Goal: Information Seeking & Learning: Find specific fact

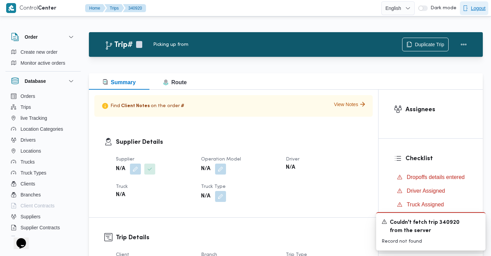
click at [475, 6] on span "Logout" at bounding box center [478, 8] width 15 height 8
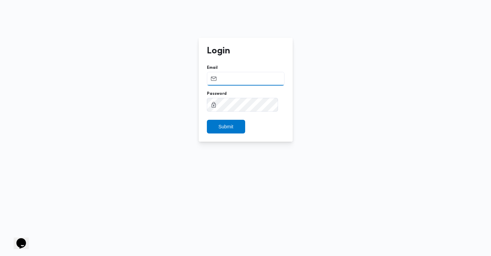
click at [241, 79] on input "Email" at bounding box center [246, 79] width 78 height 14
type input "ahmed.abdelhamid@illa.com.eg"
click at [233, 123] on span "Submit" at bounding box center [226, 126] width 15 height 8
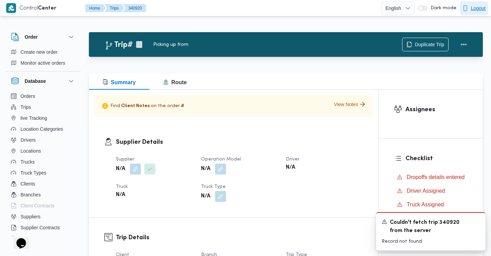
click at [473, 8] on span "Logout" at bounding box center [478, 8] width 15 height 8
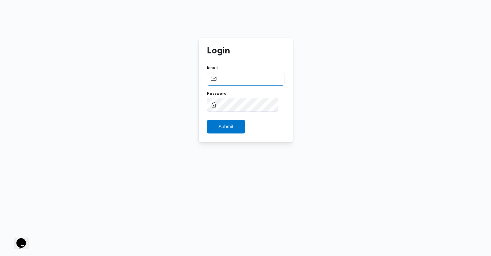
click at [257, 79] on input "Email" at bounding box center [246, 79] width 78 height 14
click at [240, 125] on span "Submit" at bounding box center [226, 126] width 38 height 14
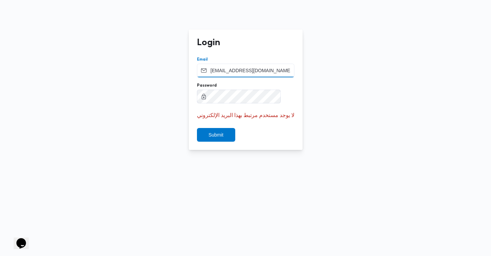
click at [248, 70] on input "account.manager@illa.com.eg" at bounding box center [245, 71] width 97 height 14
type input "ahmed.abdelhamid@illa.com.eg"
click at [232, 135] on span "Submit" at bounding box center [216, 135] width 38 height 14
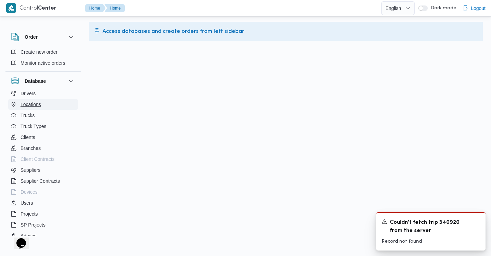
scroll to position [61, 0]
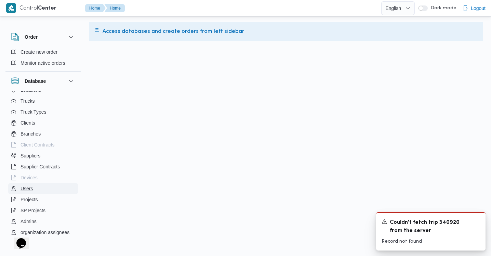
click at [28, 188] on span "Users" at bounding box center [27, 188] width 13 height 8
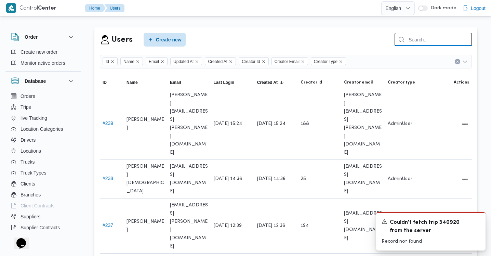
click at [432, 40] on input "search" at bounding box center [433, 39] width 77 height 13
type input "account"
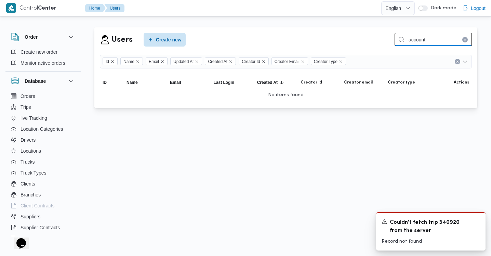
click at [430, 38] on input "account" at bounding box center [433, 39] width 77 height 13
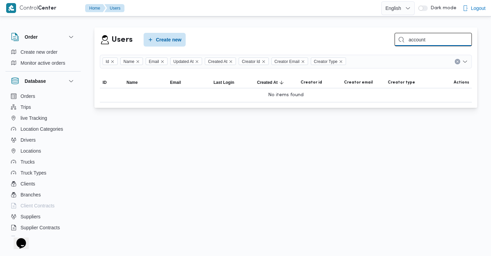
click at [431, 39] on input "account" at bounding box center [433, 39] width 77 height 13
type input "abdelhamid"
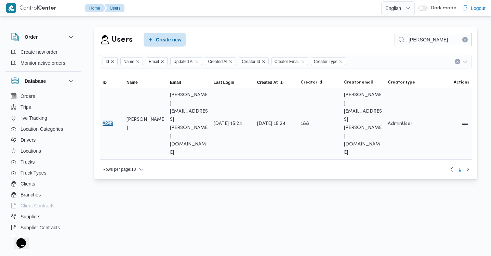
click at [108, 120] on button "# 239" at bounding box center [108, 122] width 11 height 5
click at [107, 120] on button "# 239" at bounding box center [108, 122] width 11 height 5
click at [464, 120] on button "All actions" at bounding box center [465, 124] width 8 height 8
click at [440, 97] on span "Edit" at bounding box center [443, 98] width 22 height 5
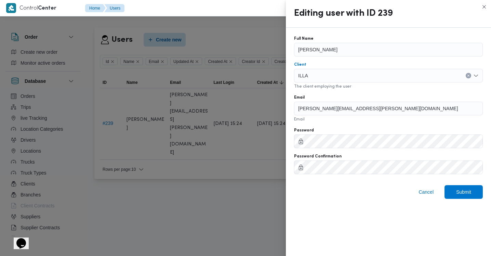
click at [349, 78] on div "ILLA" at bounding box center [388, 76] width 189 height 14
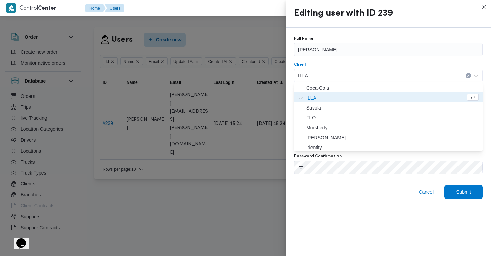
click at [355, 78] on div "ILLA Combo box. Selected. ILLA. Press Backspace to delete ILLA. Combo box input…" at bounding box center [388, 76] width 189 height 14
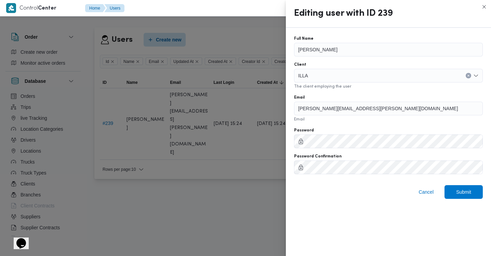
click at [313, 221] on div "Full Name Ahmed Abdelhamid Client ILLA The client employing the user Email ahme…" at bounding box center [388, 142] width 205 height 228
click at [357, 39] on div "Full Name" at bounding box center [388, 38] width 189 height 5
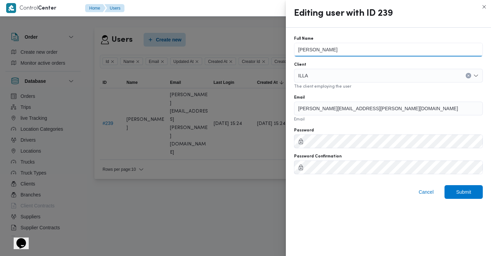
click at [357, 46] on input "Ahmed Abdelhamid" at bounding box center [388, 50] width 189 height 14
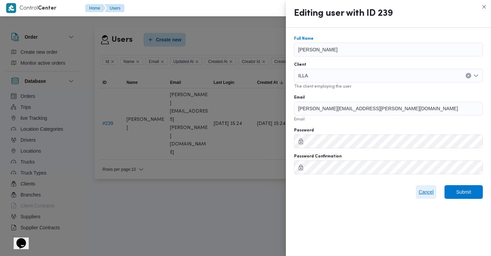
click at [426, 192] on span "Cancel" at bounding box center [426, 192] width 15 height 8
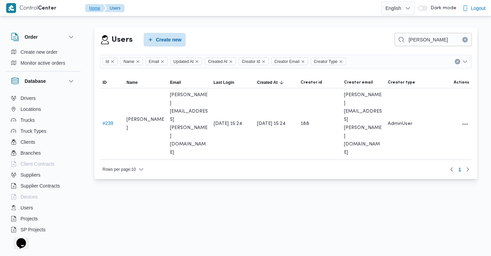
scroll to position [74, 0]
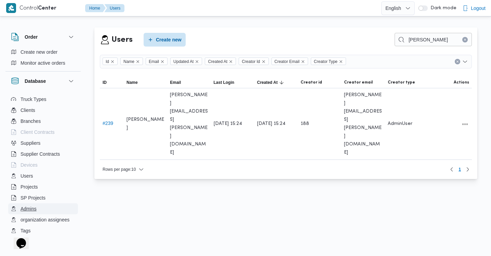
click at [36, 208] on span "Admins" at bounding box center [29, 209] width 16 height 8
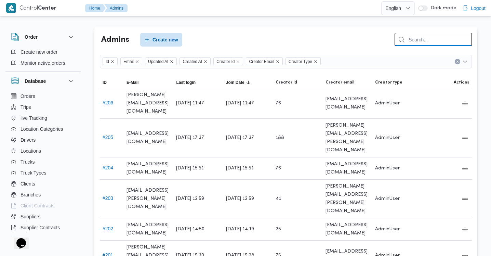
click at [423, 39] on input "search" at bounding box center [433, 39] width 77 height 13
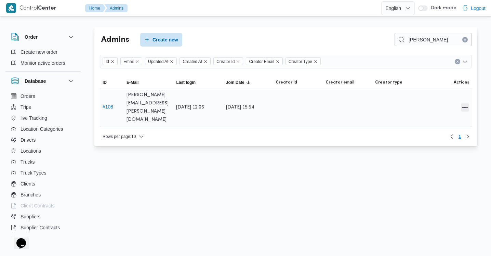
click at [468, 103] on button "All actions" at bounding box center [465, 107] width 8 height 8
click at [440, 103] on button "Edit" at bounding box center [439, 99] width 38 height 14
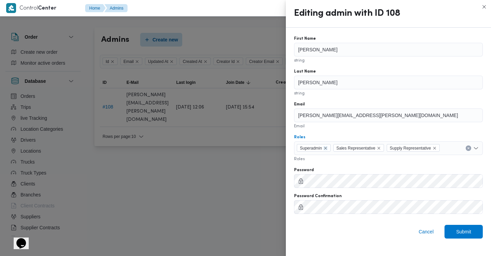
click at [327, 148] on icon "Remove Superadmin from selection in this group" at bounding box center [325, 148] width 3 height 3
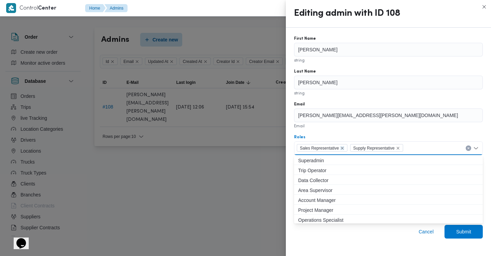
click at [344, 148] on icon "Remove Sales Representative from selection in this group" at bounding box center [342, 148] width 4 height 4
click at [347, 148] on icon "Remove Supply Representative from selection in this group" at bounding box center [345, 148] width 4 height 4
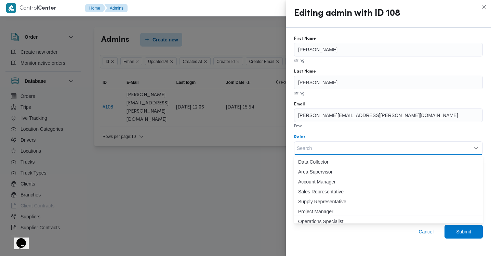
scroll to position [21, 0]
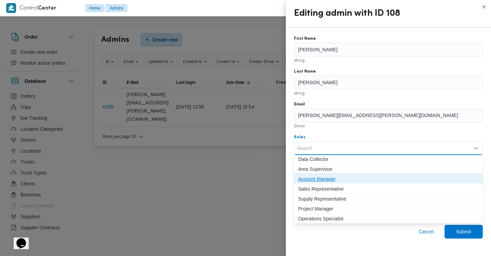
click at [332, 180] on span "Account Manager" at bounding box center [388, 179] width 181 height 8
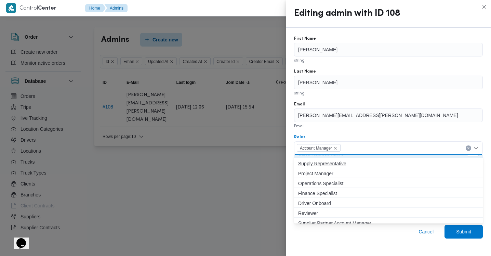
scroll to position [52, 0]
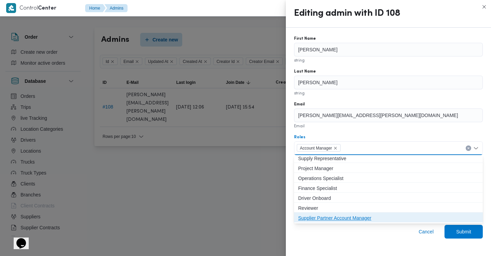
click at [380, 214] on span "Supplier Partner Account Manager" at bounding box center [388, 218] width 181 height 8
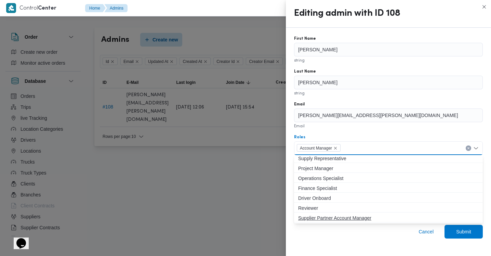
scroll to position [0, 0]
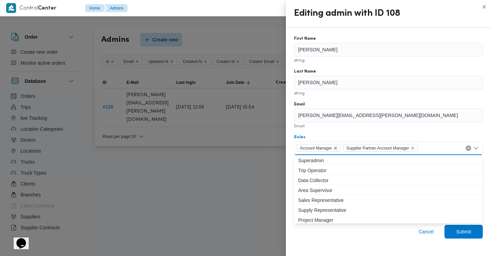
click at [338, 148] on icon "Remove Account Manager from selection in this group" at bounding box center [336, 148] width 4 height 4
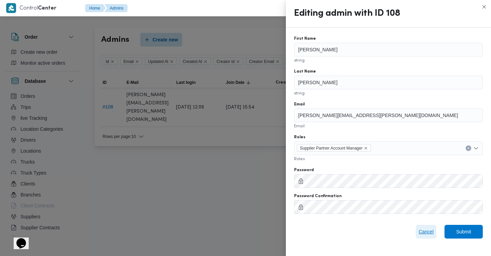
click at [434, 227] on span "Cancel" at bounding box center [426, 232] width 21 height 14
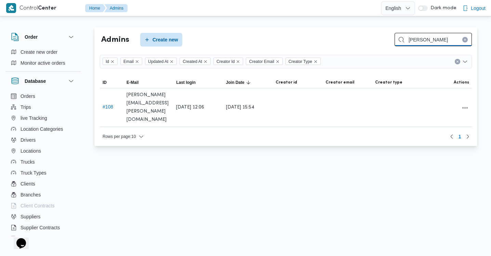
click at [424, 42] on input "abdelhamid" at bounding box center [433, 39] width 77 height 13
type input "√"
paste input "119"
type input "119"
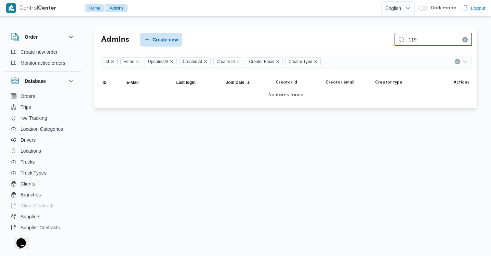
click at [422, 41] on input "119" at bounding box center [433, 39] width 77 height 13
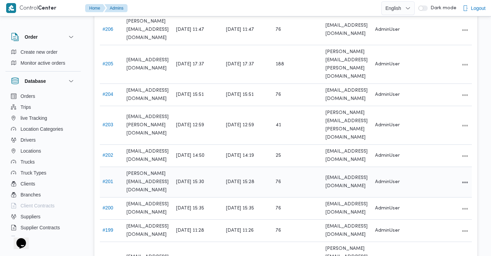
scroll to position [88, 0]
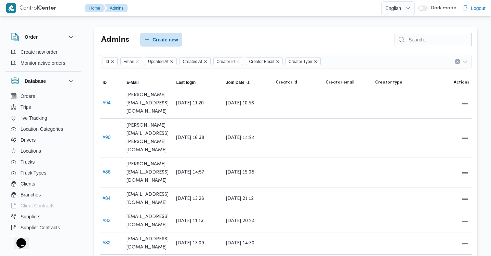
scroll to position [88, 0]
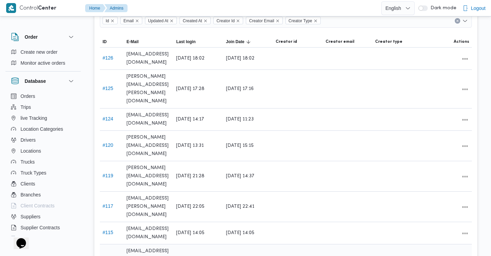
scroll to position [40, 0]
click at [157, 164] on span "nagwa.kotb@illa.com.eg" at bounding box center [149, 176] width 44 height 25
copy tr "nagwa.kotb@illa.com.eg Last login"
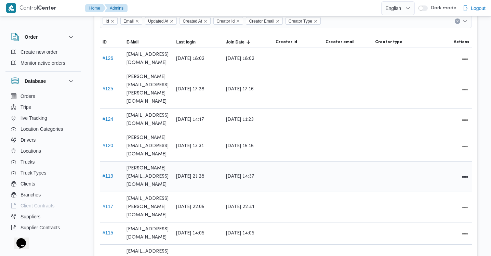
click at [459, 169] on div at bounding box center [447, 176] width 50 height 14
click at [461, 172] on button "All actions" at bounding box center [465, 176] width 8 height 8
click at [443, 150] on span "Edit" at bounding box center [443, 147] width 22 height 5
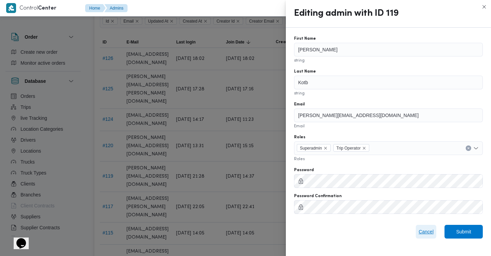
click at [424, 230] on span "Cancel" at bounding box center [426, 231] width 15 height 8
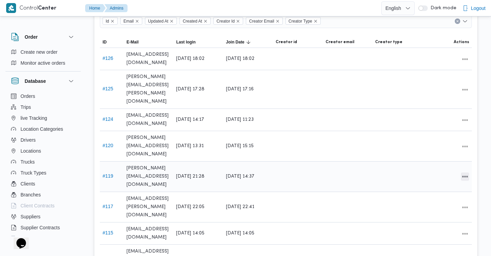
click at [462, 172] on button "All actions" at bounding box center [465, 176] width 8 height 8
click at [438, 146] on span "Edit" at bounding box center [443, 147] width 22 height 5
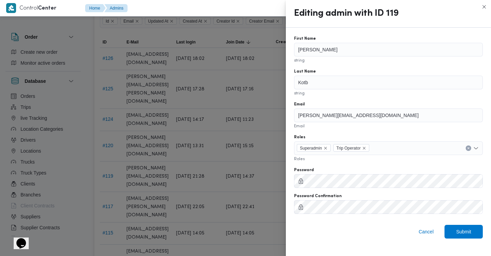
click at [391, 153] on div "Superadmin Trip Operator" at bounding box center [388, 148] width 189 height 14
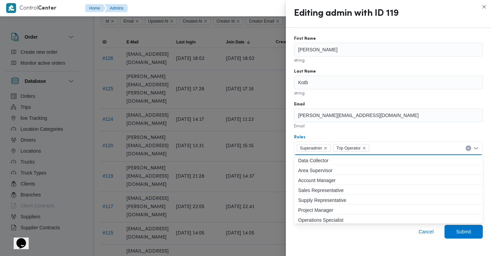
click at [369, 131] on form "First Name Nagwa string Last Name Kotb string Email nagwa.kotb@illa.com.eg Emai…" at bounding box center [388, 125] width 189 height 178
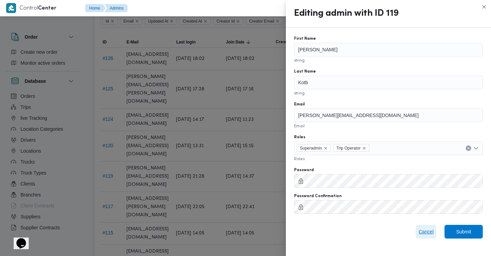
click at [422, 231] on span "Cancel" at bounding box center [426, 231] width 15 height 8
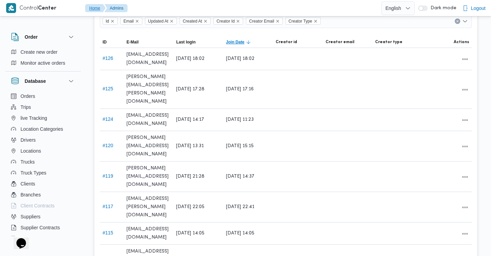
scroll to position [0, 0]
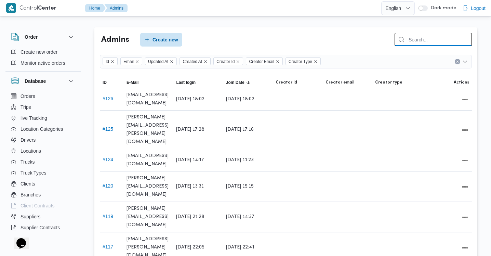
click at [422, 38] on input "search" at bounding box center [433, 39] width 77 height 13
paste input "supplypartner@illa.com.eg"
type input "supplypartner@illa.com.eg"
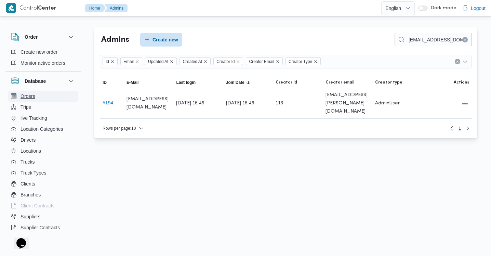
click at [39, 96] on button "Orders" at bounding box center [43, 96] width 70 height 11
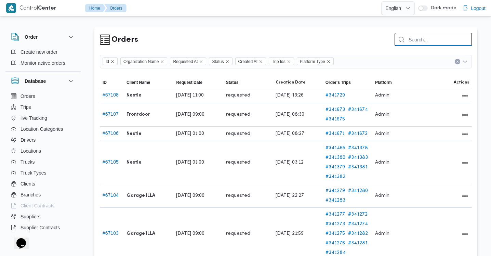
click at [420, 38] on input "search" at bounding box center [433, 39] width 77 height 13
paste input "41407"
type input "41407"
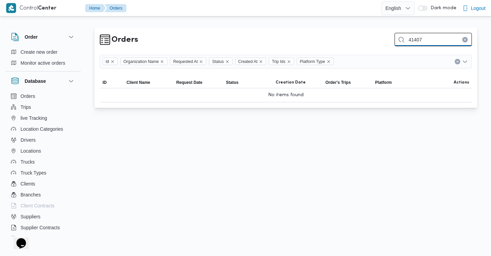
click at [435, 39] on input "41407" at bounding box center [433, 39] width 77 height 13
click at [350, 30] on div "Orders Id Organization Name Requested At Status Created At Trip Ids Platform Ty…" at bounding box center [285, 67] width 383 height 80
click at [439, 36] on input "search" at bounding box center [433, 39] width 77 height 13
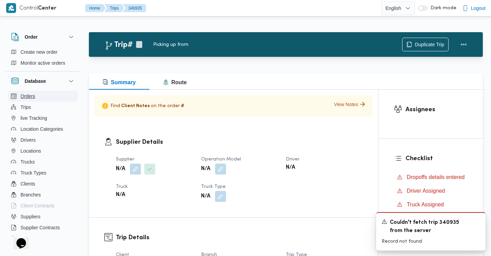
click at [29, 94] on span "Orders" at bounding box center [28, 96] width 15 height 8
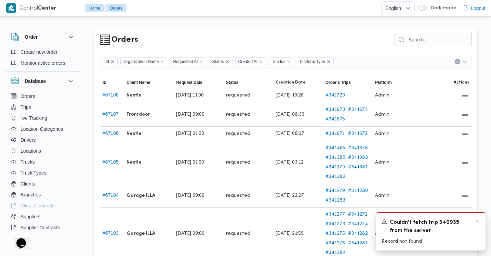
click at [449, 224] on span "Couldn't fetch trip 340935 from the server" at bounding box center [431, 227] width 82 height 16
copy span "340935"
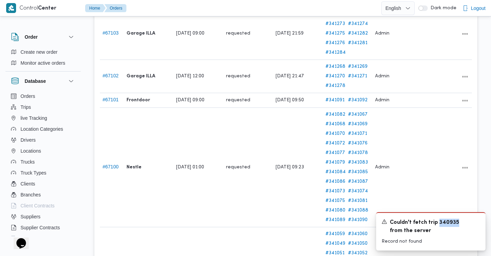
scroll to position [235, 0]
